Goal: Navigation & Orientation: Understand site structure

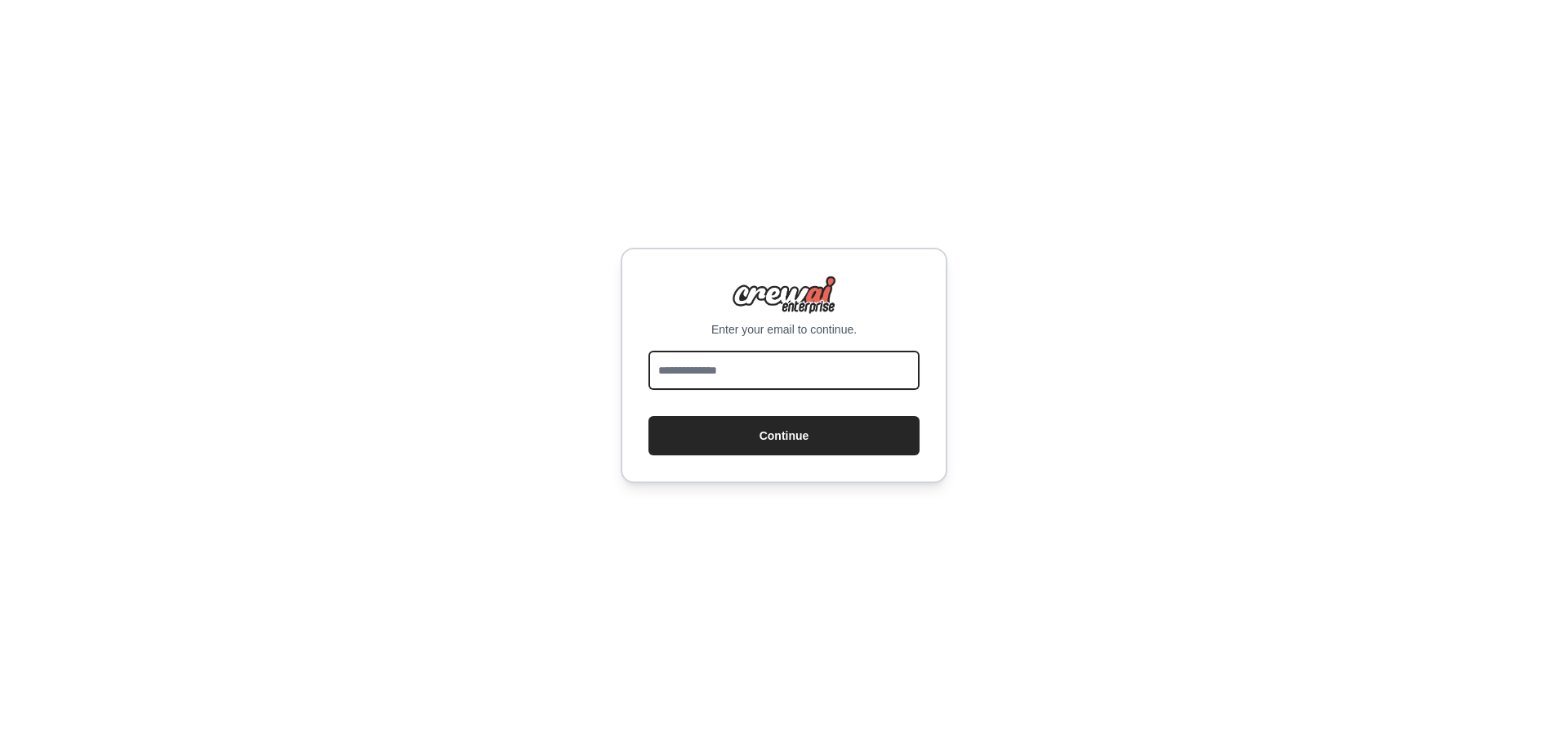
click at [725, 371] on input "email" at bounding box center [784, 370] width 271 height 39
type input "**********"
click at [648, 416] on button "Continue" at bounding box center [784, 436] width 271 height 39
click at [814, 356] on input "email" at bounding box center [784, 370] width 271 height 39
type input "**********"
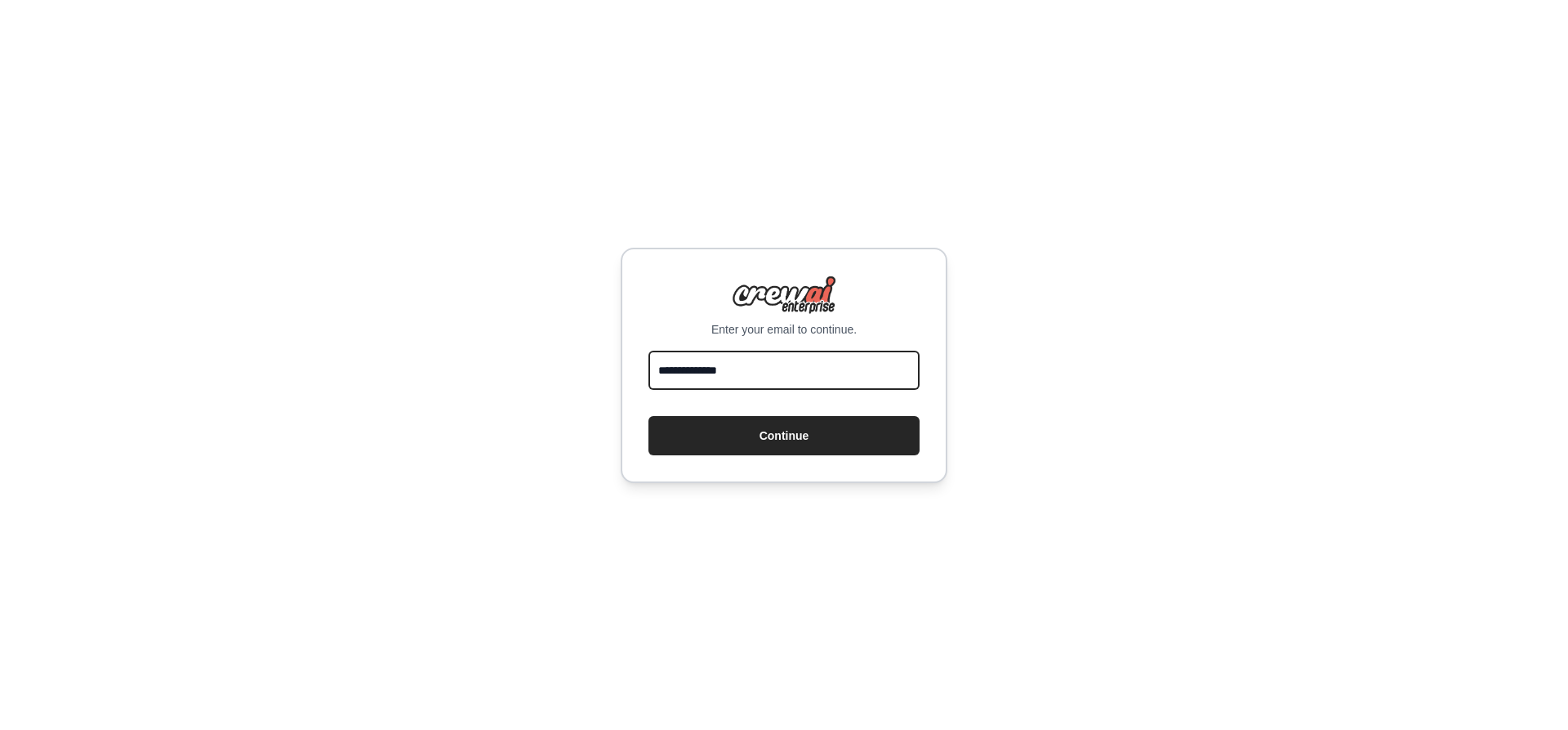
click at [648, 416] on button "Continue" at bounding box center [784, 436] width 271 height 39
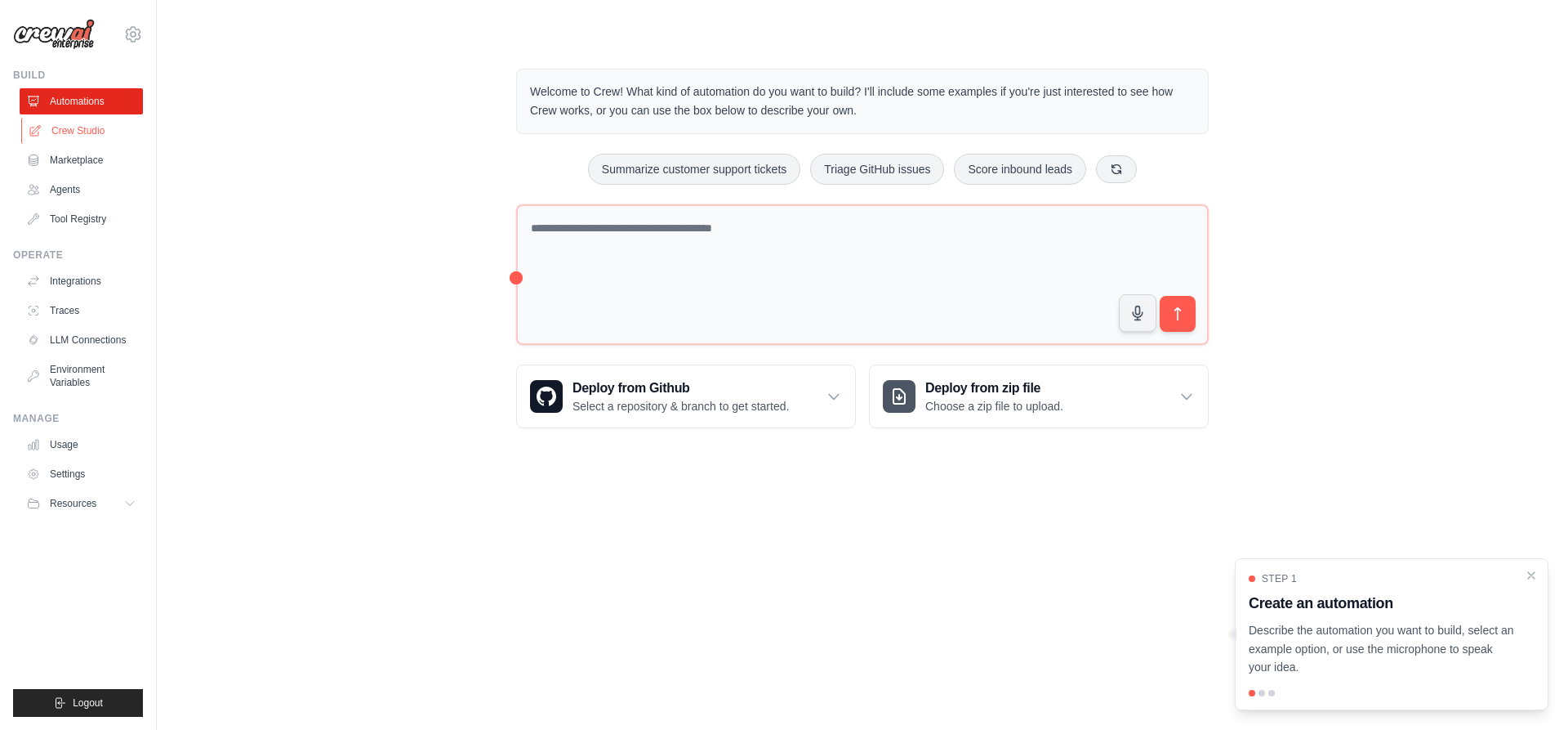
click at [106, 121] on link "Crew Studio" at bounding box center [83, 131] width 123 height 26
click at [101, 166] on link "Marketplace" at bounding box center [83, 159] width 123 height 26
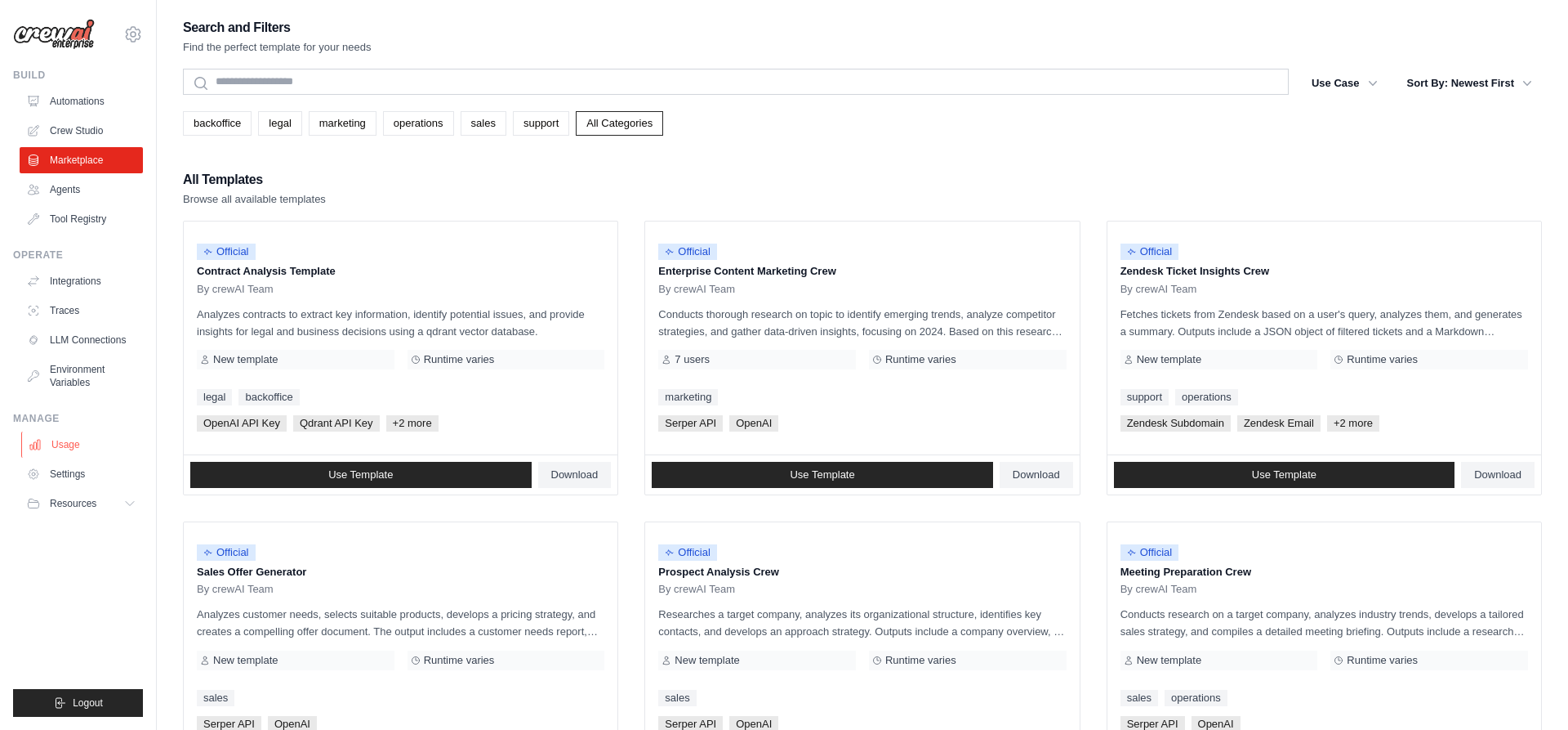
click at [63, 439] on link "Usage" at bounding box center [83, 444] width 123 height 26
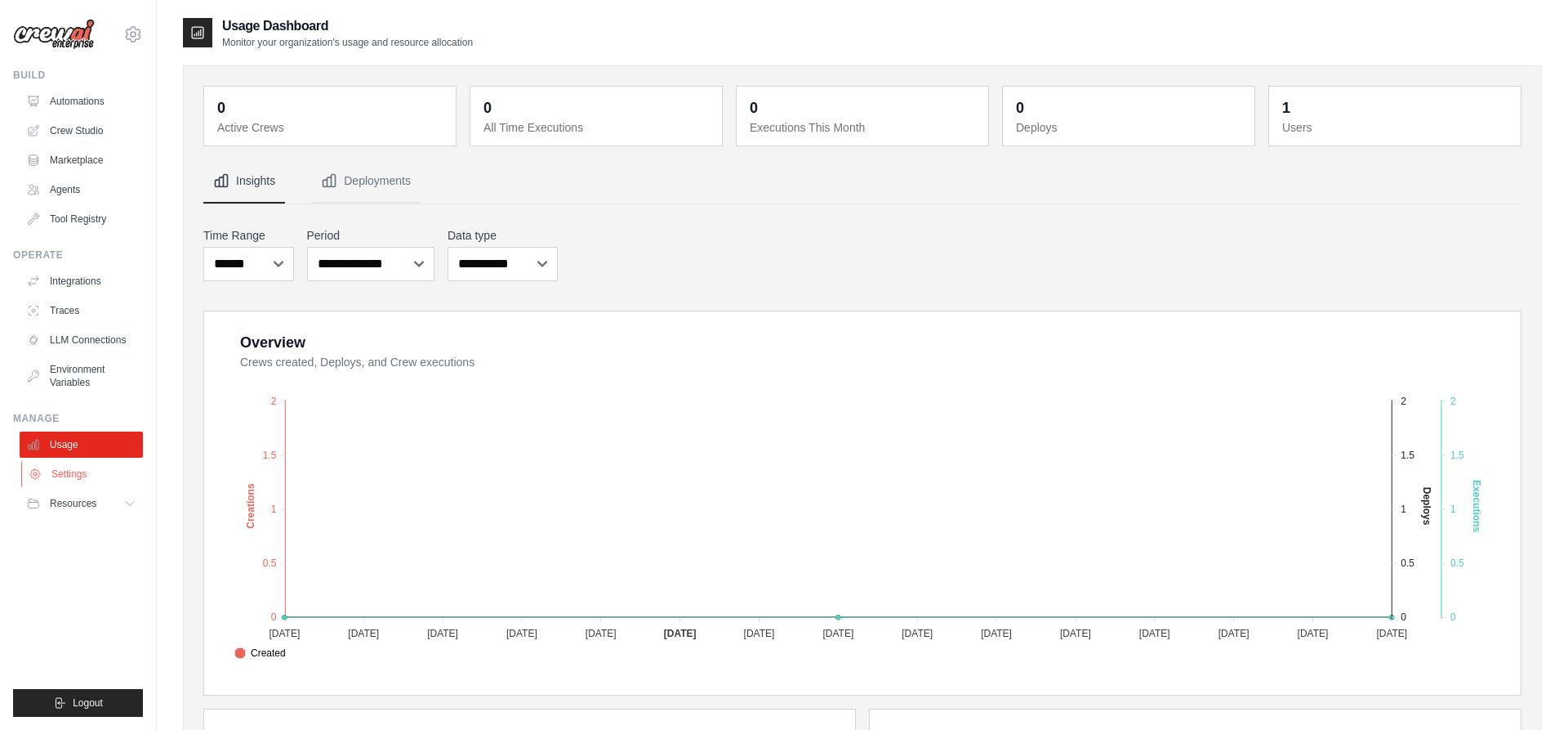
click at [78, 462] on link "Settings" at bounding box center [83, 473] width 123 height 26
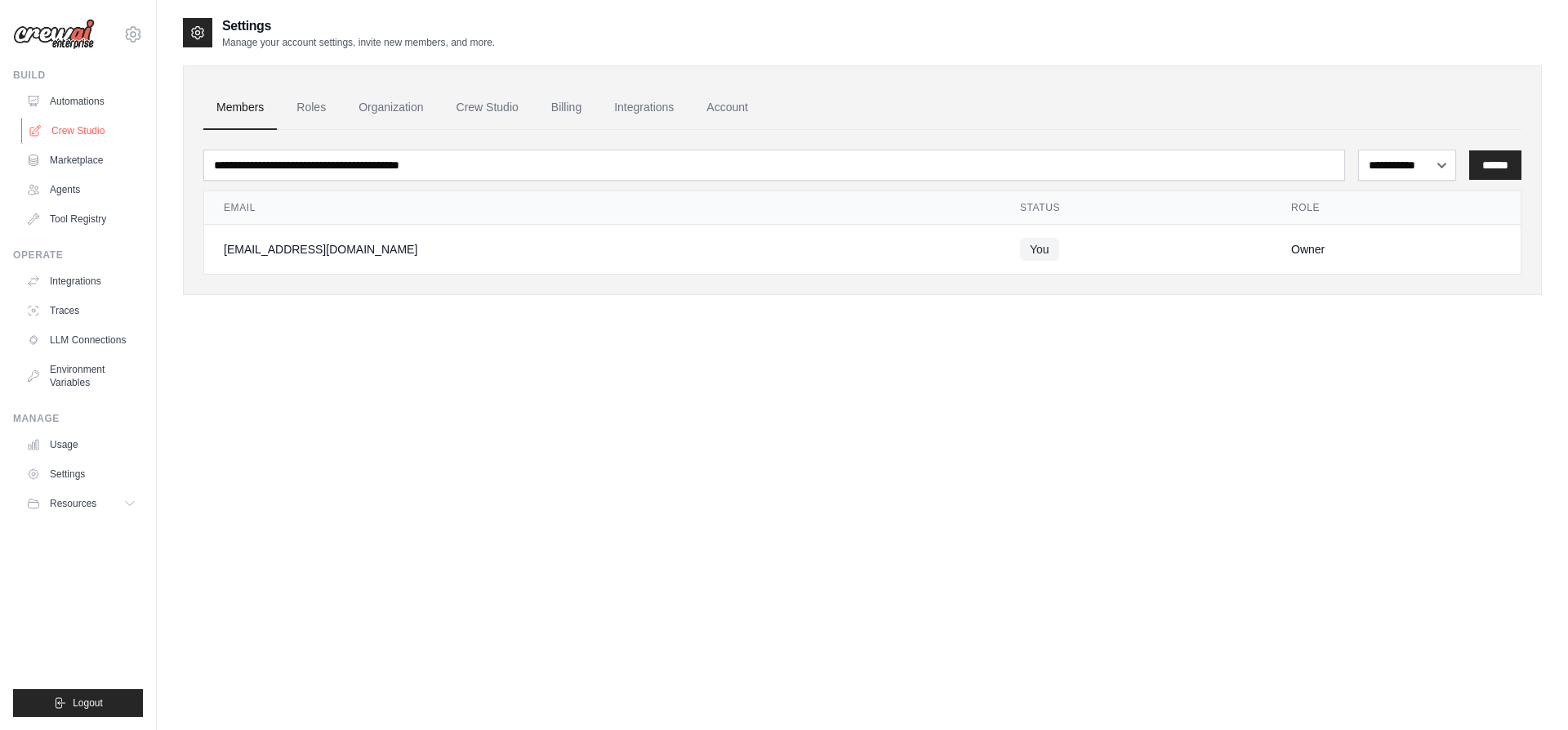
click at [102, 132] on link "Crew Studio" at bounding box center [83, 131] width 123 height 26
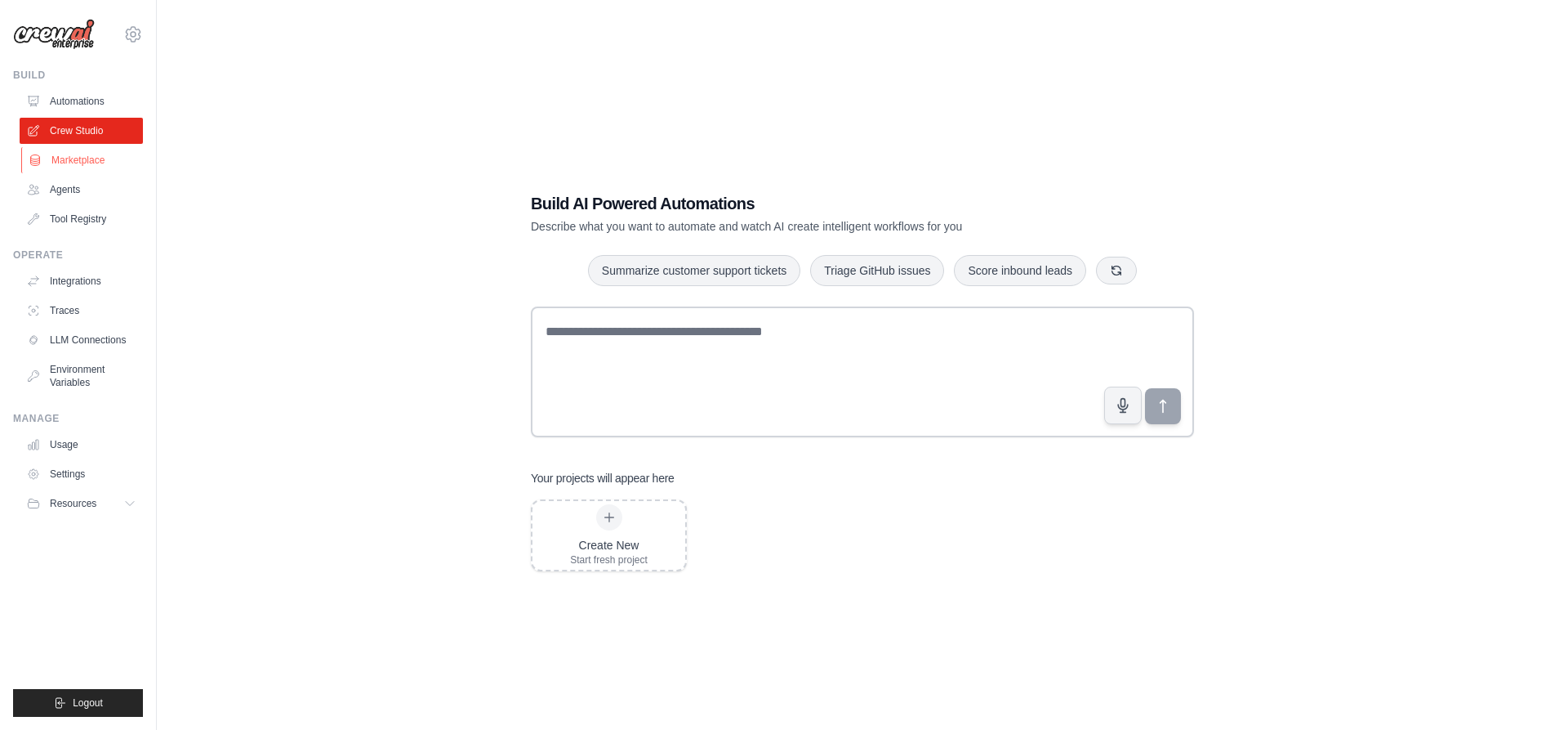
click at [86, 169] on link "Marketplace" at bounding box center [83, 159] width 123 height 26
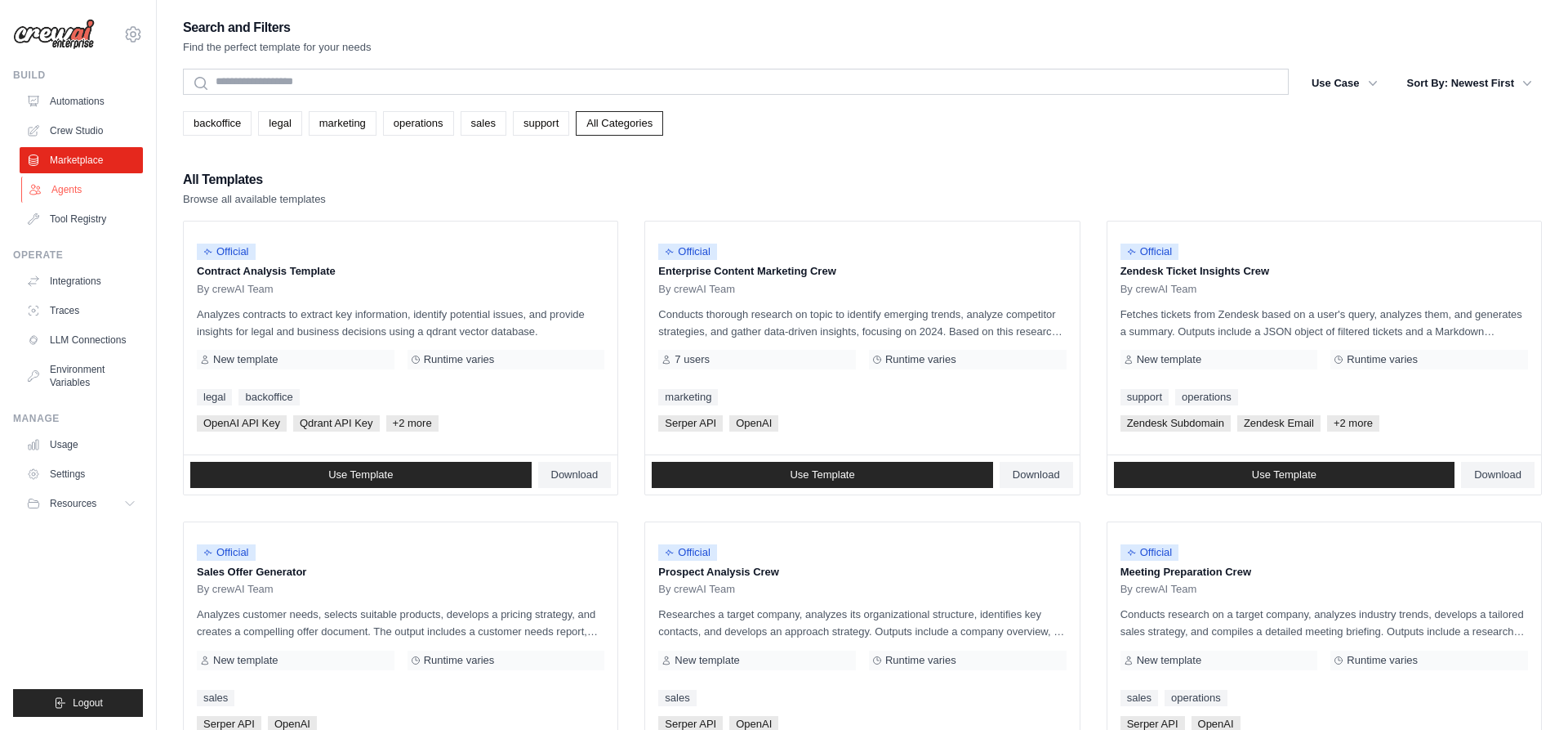
click at [89, 187] on link "Agents" at bounding box center [83, 189] width 123 height 26
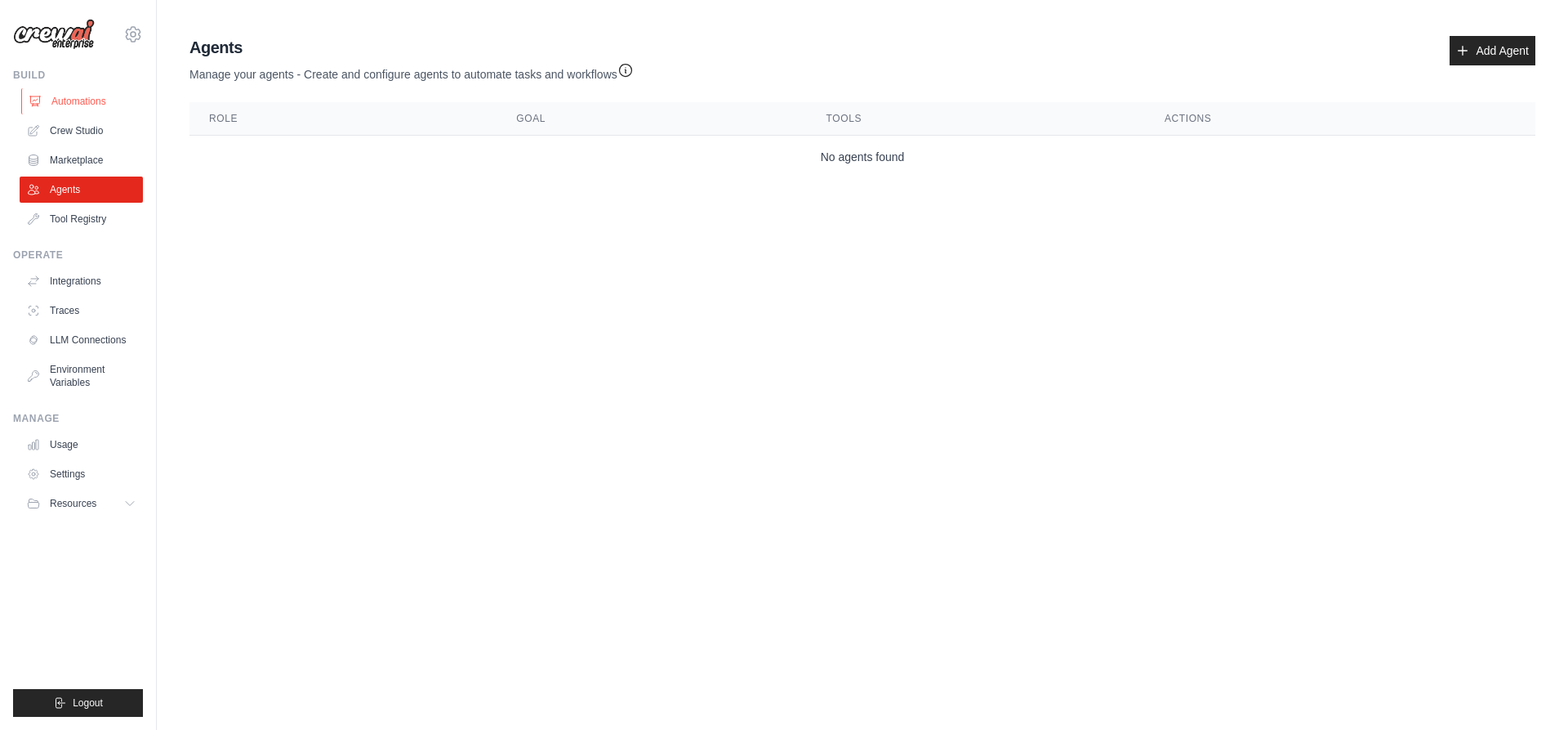
click at [66, 101] on link "Automations" at bounding box center [83, 101] width 123 height 26
